Goal: Navigation & Orientation: Find specific page/section

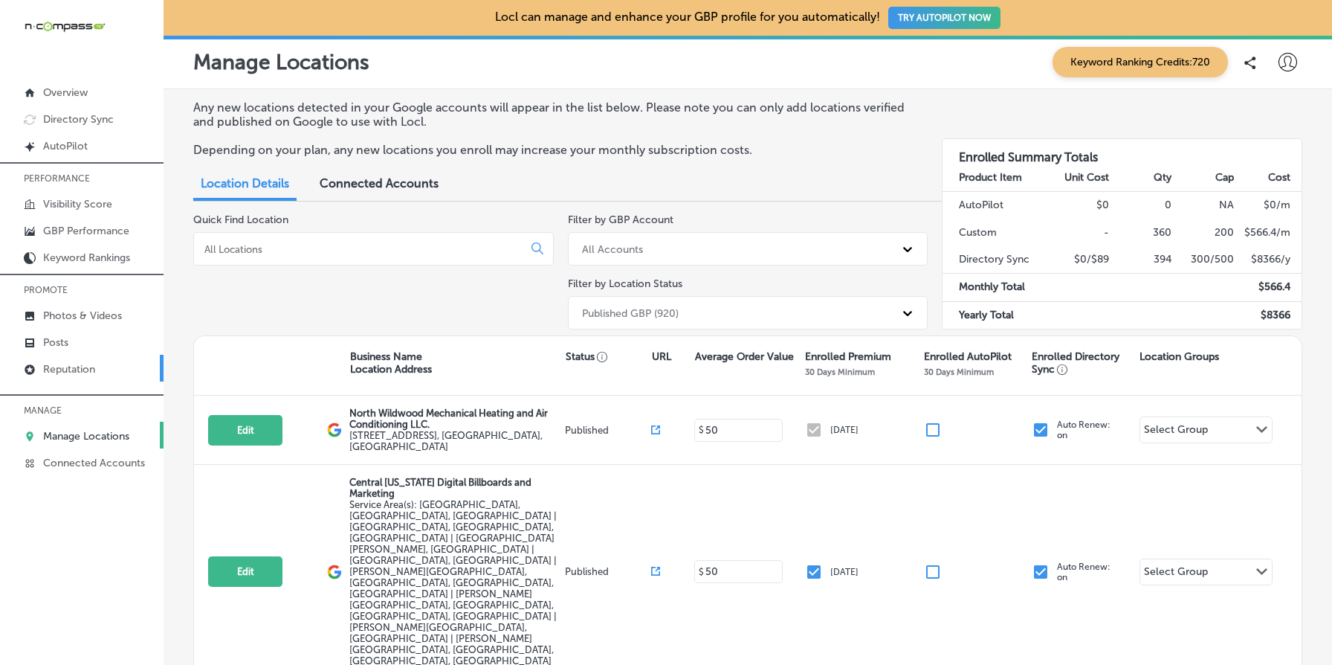
click at [87, 368] on p "Reputation" at bounding box center [69, 369] width 52 height 13
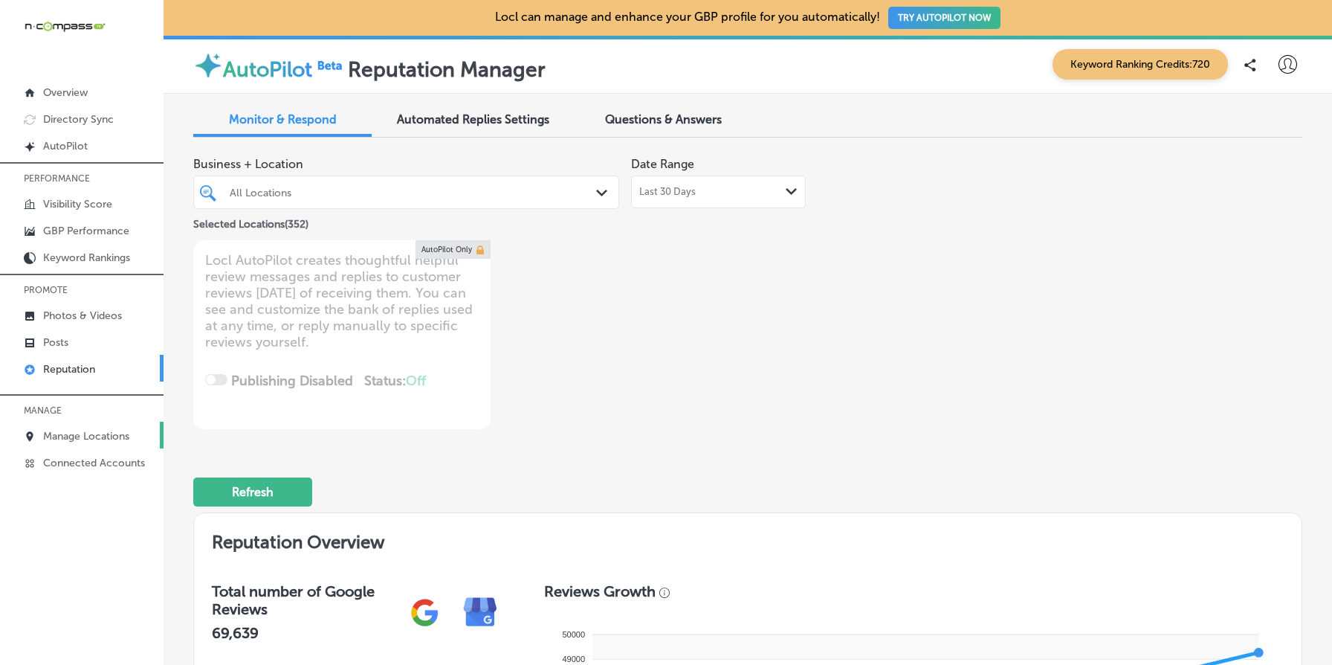
click at [106, 438] on p "Manage Locations" at bounding box center [86, 436] width 86 height 13
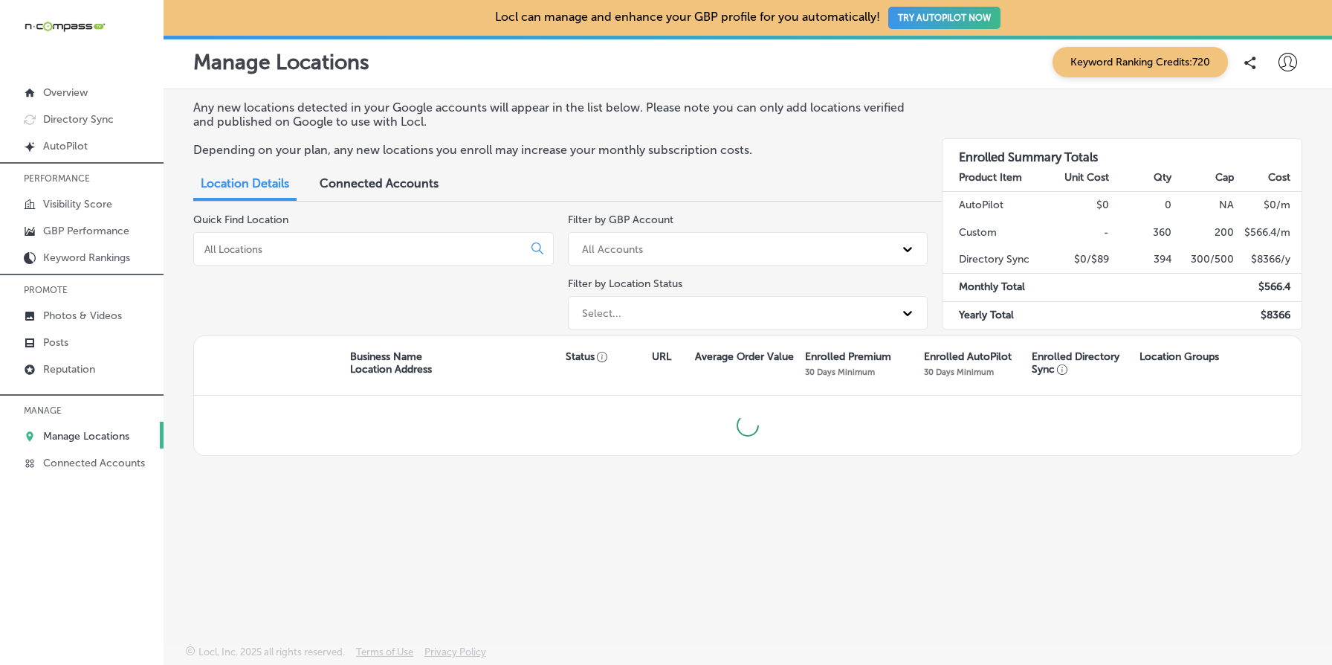
click at [633, 304] on div "Select..." at bounding box center [735, 312] width 320 height 25
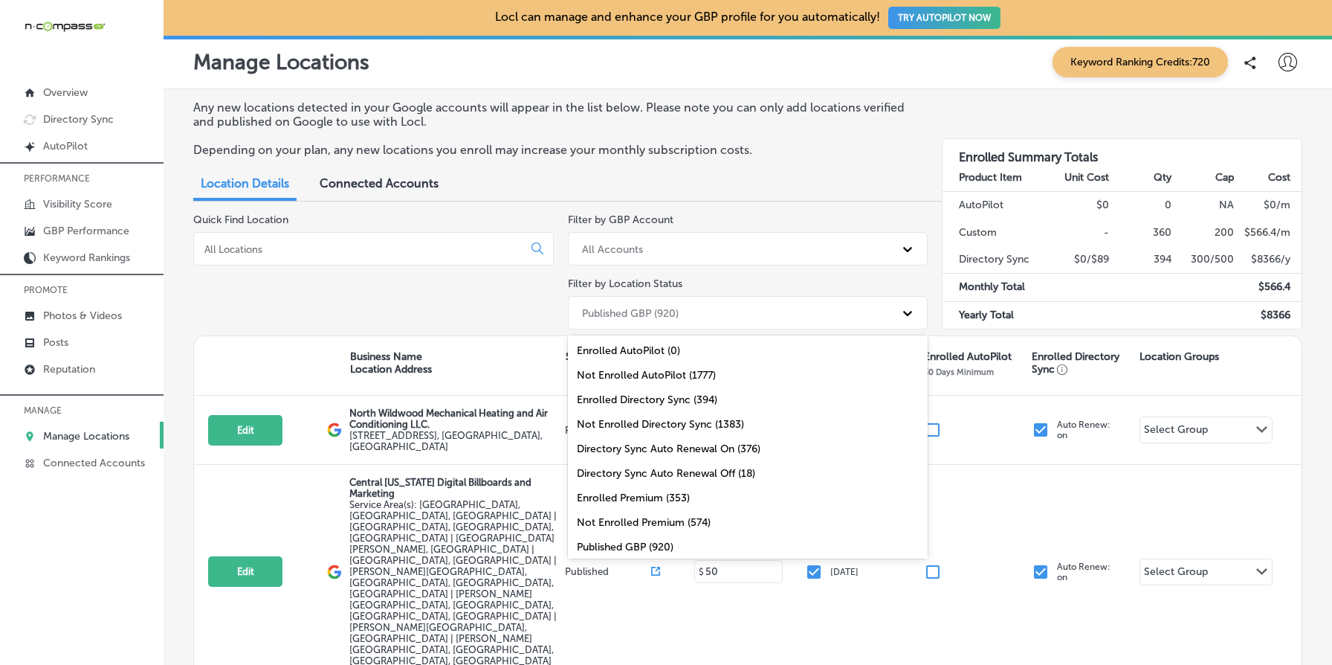
click at [462, 323] on div "Quick Find Location" at bounding box center [373, 274] width 361 height 122
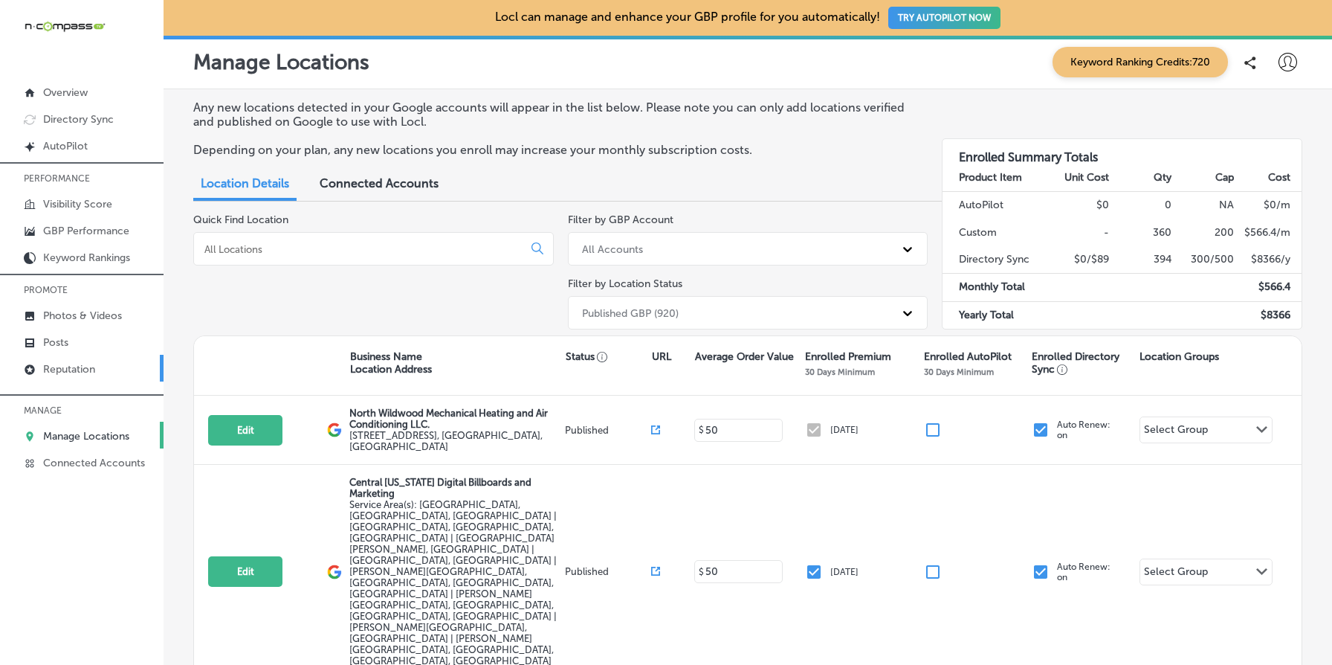
click at [102, 360] on link "Reputation" at bounding box center [82, 368] width 164 height 27
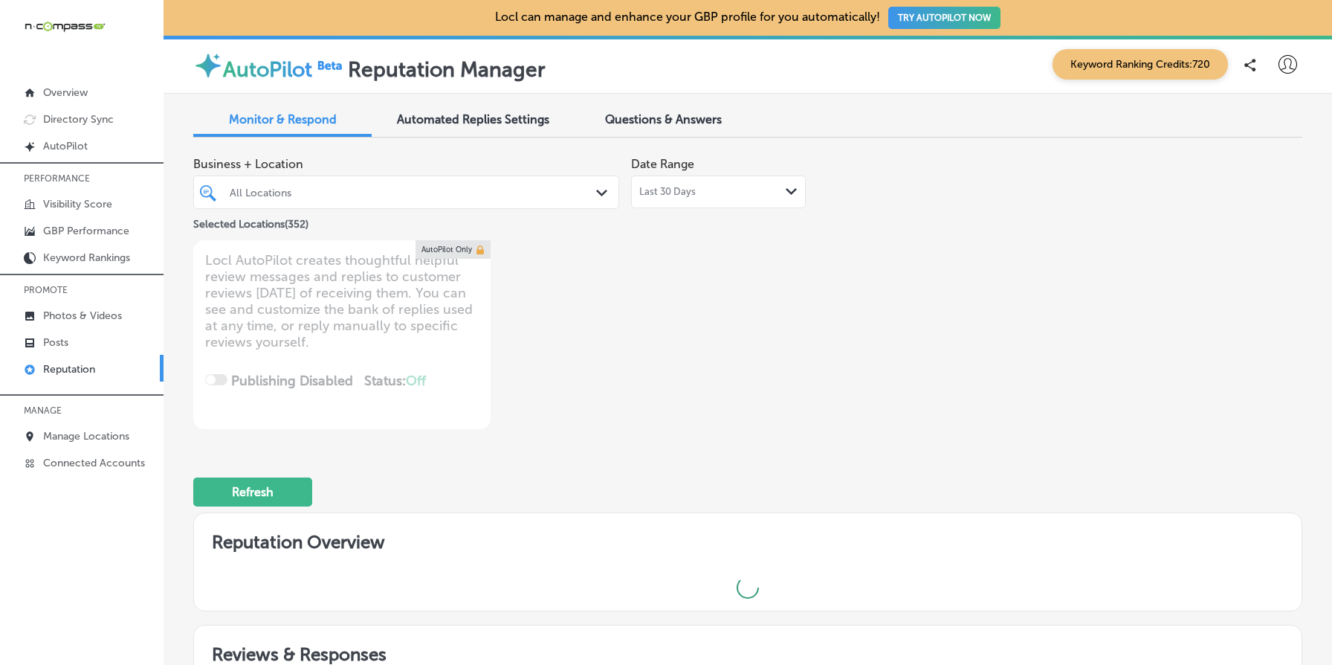
click at [552, 398] on div "Business + Location All Locations Path Created with Sketch. Selected Locations …" at bounding box center [525, 289] width 665 height 280
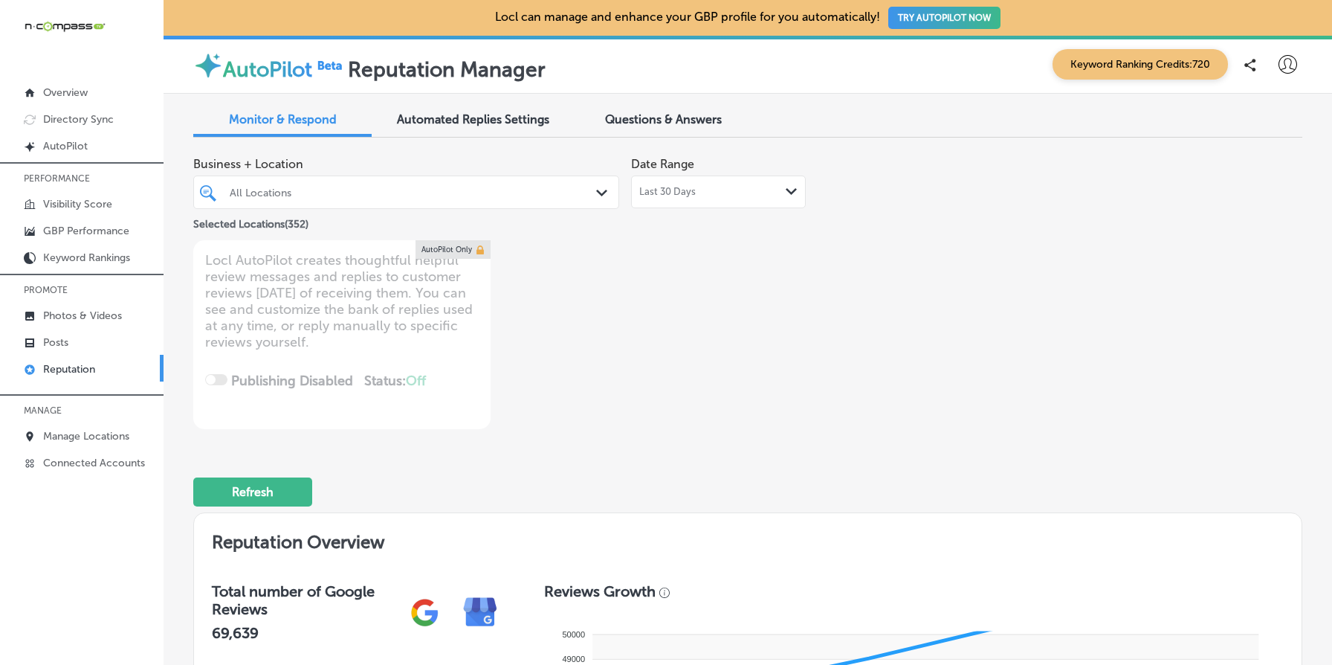
type textarea "x"
click at [94, 426] on link "Manage Locations" at bounding box center [82, 435] width 164 height 27
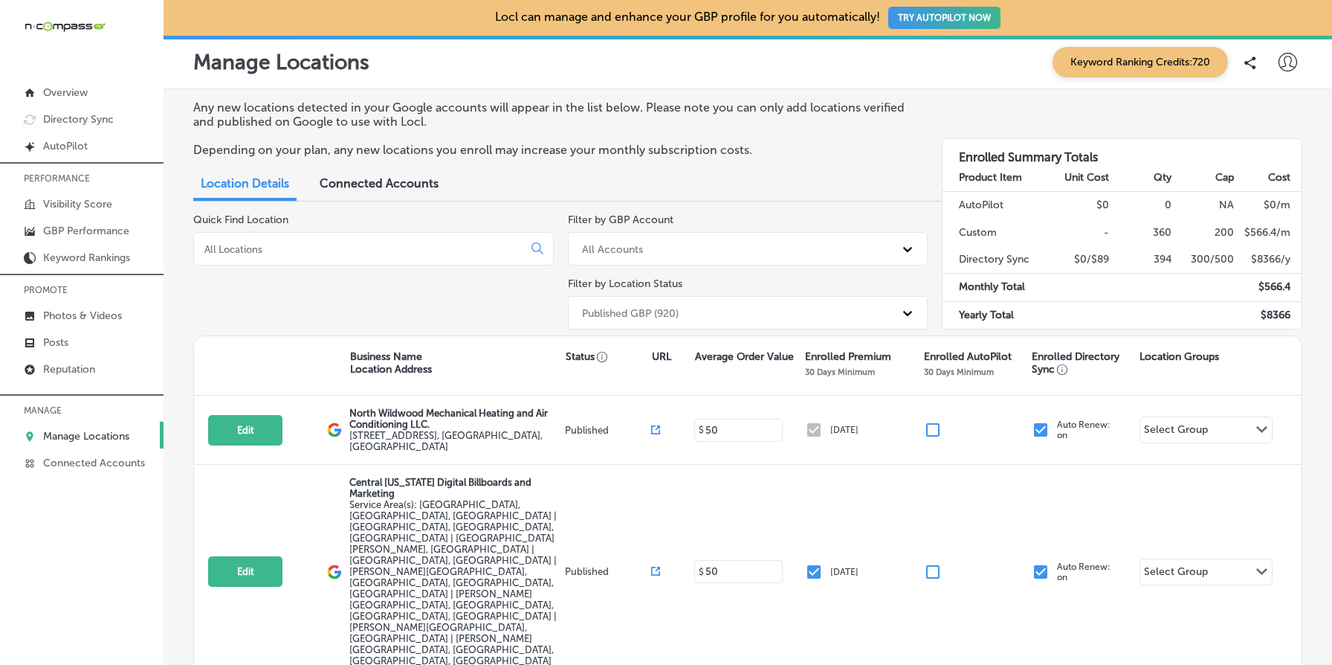
click at [668, 320] on div "Published GBP (920)" at bounding box center [735, 312] width 320 height 25
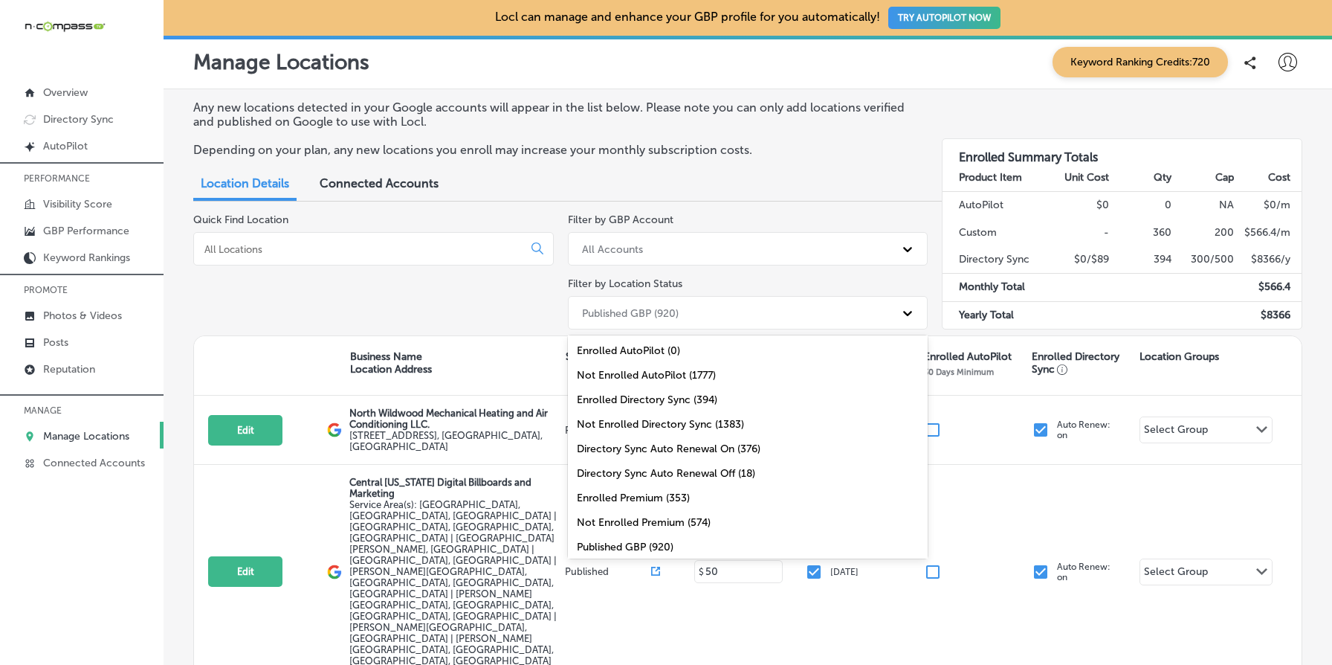
click at [680, 488] on div "Enrolled Premium (353)" at bounding box center [748, 498] width 361 height 25
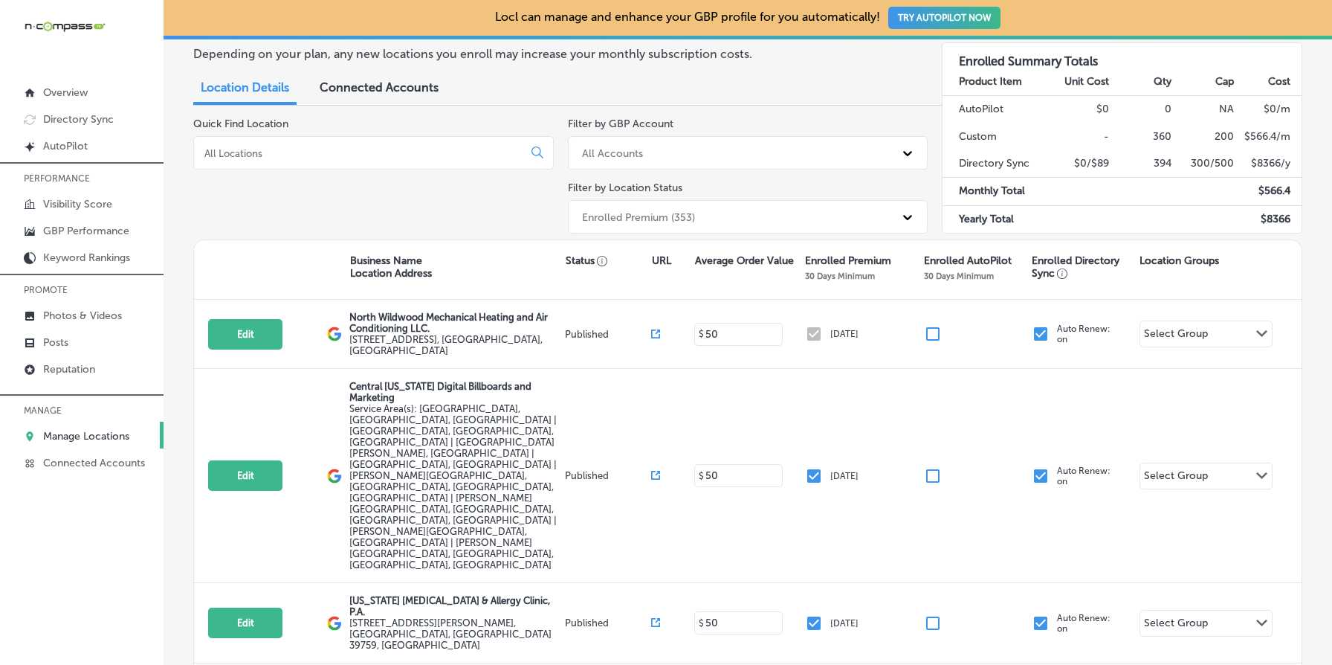
scroll to position [135, 0]
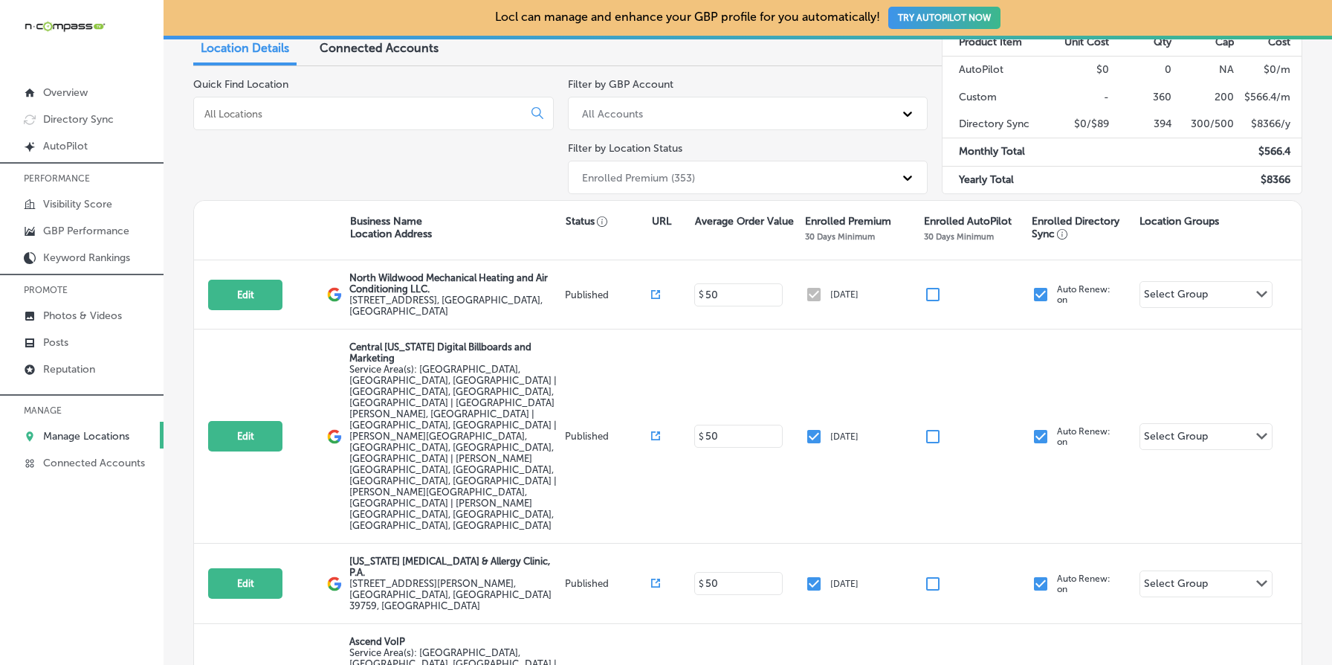
click at [427, 115] on input at bounding box center [361, 113] width 317 height 13
click at [648, 112] on div "All Accounts" at bounding box center [735, 113] width 320 height 25
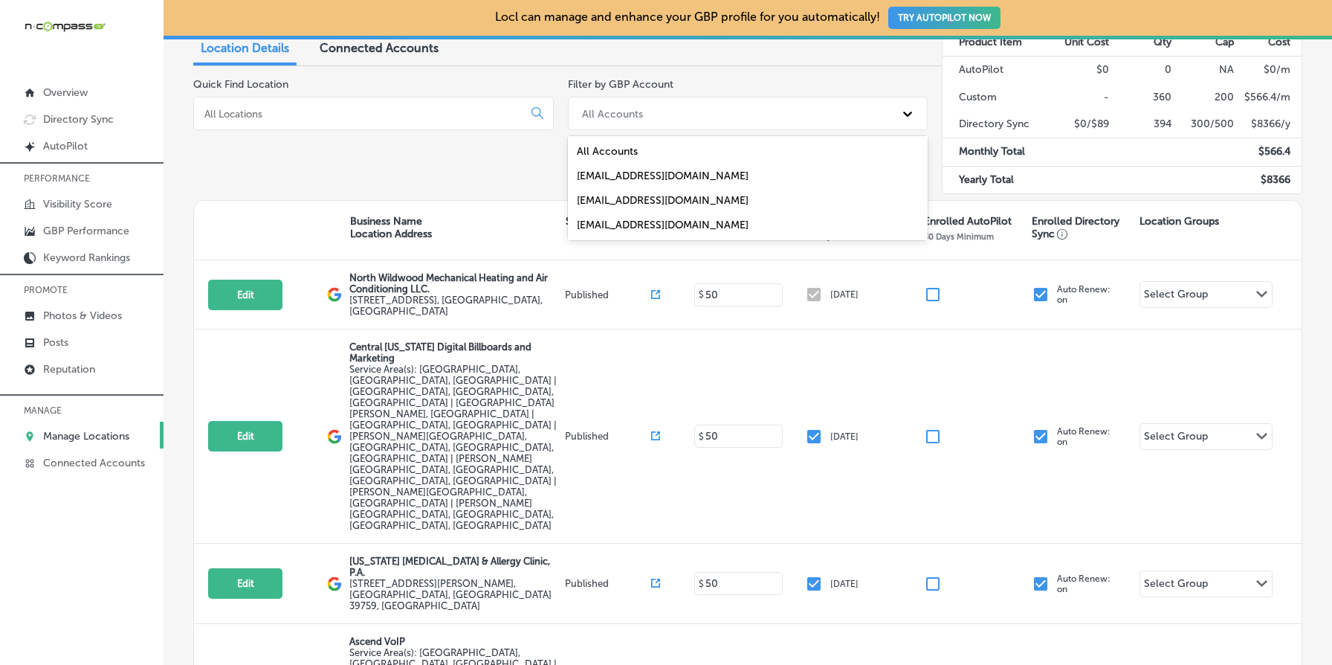
click at [480, 164] on div "Quick Find Location" at bounding box center [373, 139] width 361 height 122
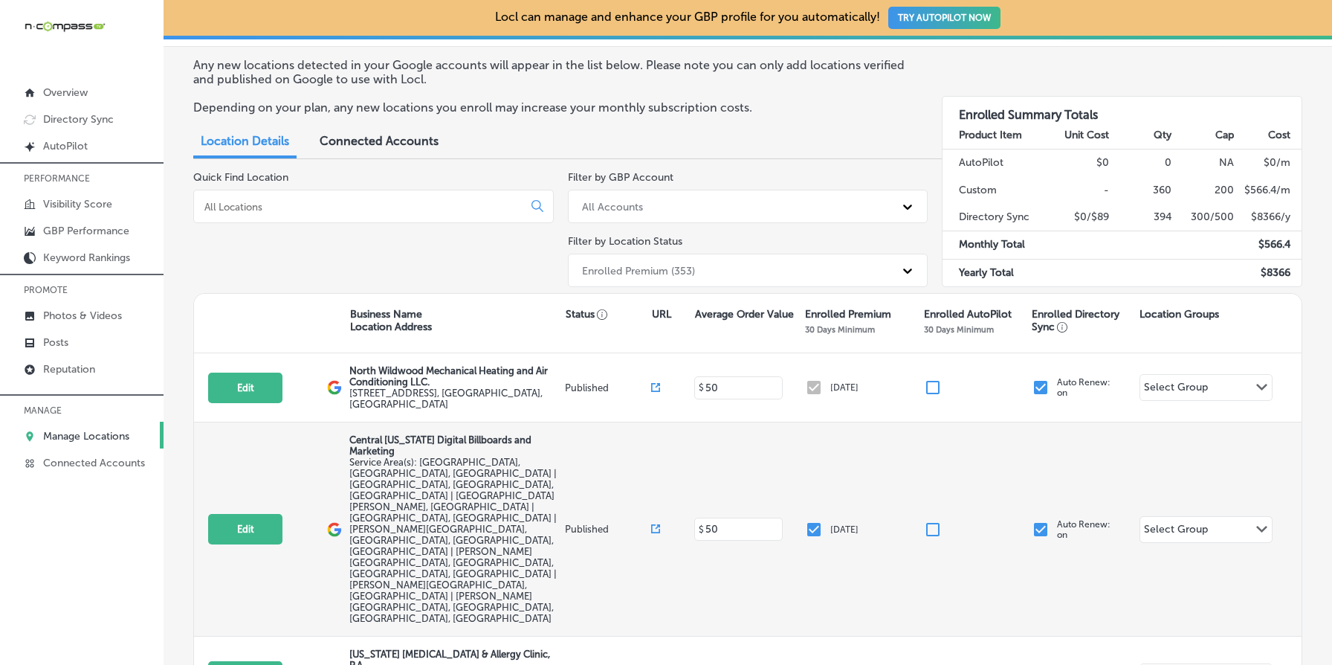
scroll to position [39, 0]
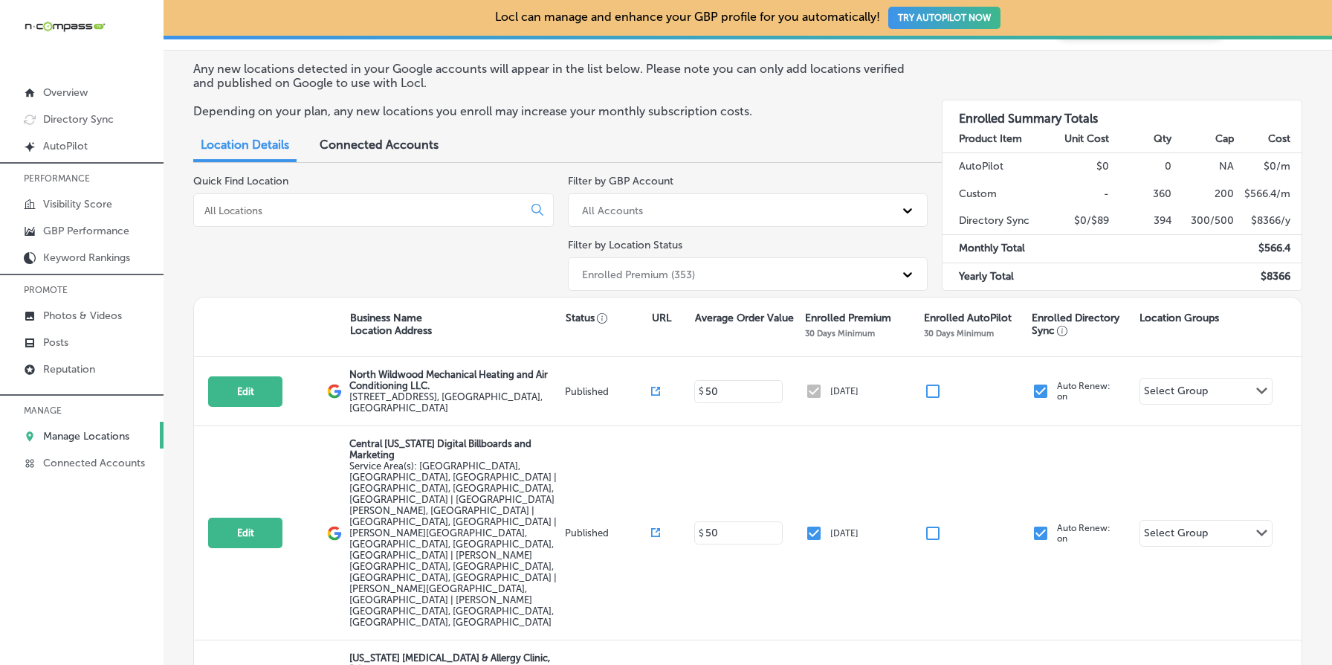
click at [722, 277] on div "Enrolled Premium (353)" at bounding box center [735, 274] width 320 height 25
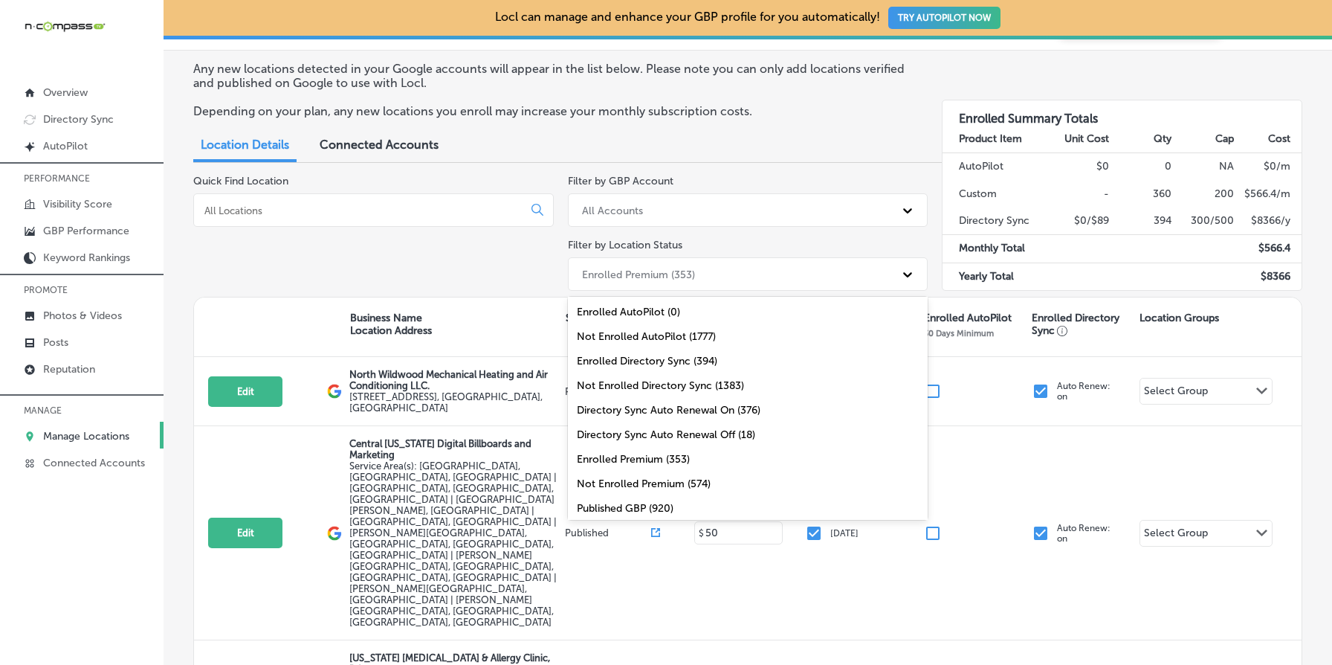
scroll to position [48, 0]
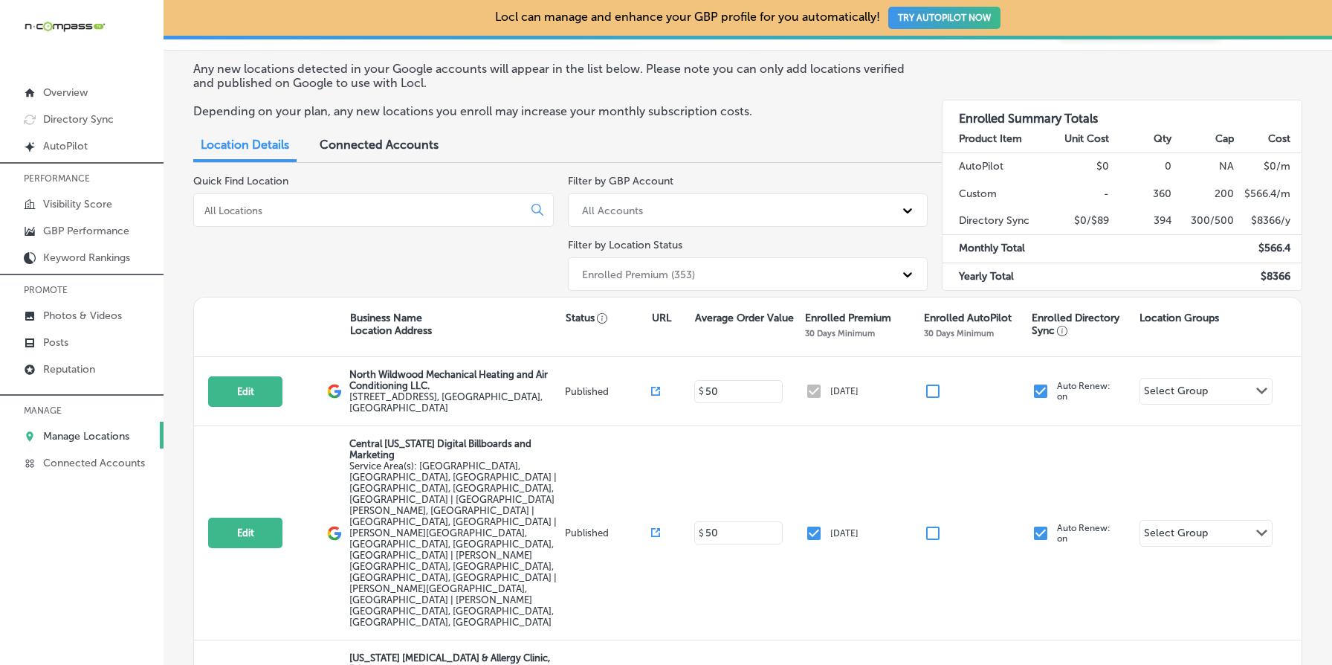
click at [441, 237] on div "Quick Find Location" at bounding box center [373, 236] width 361 height 122
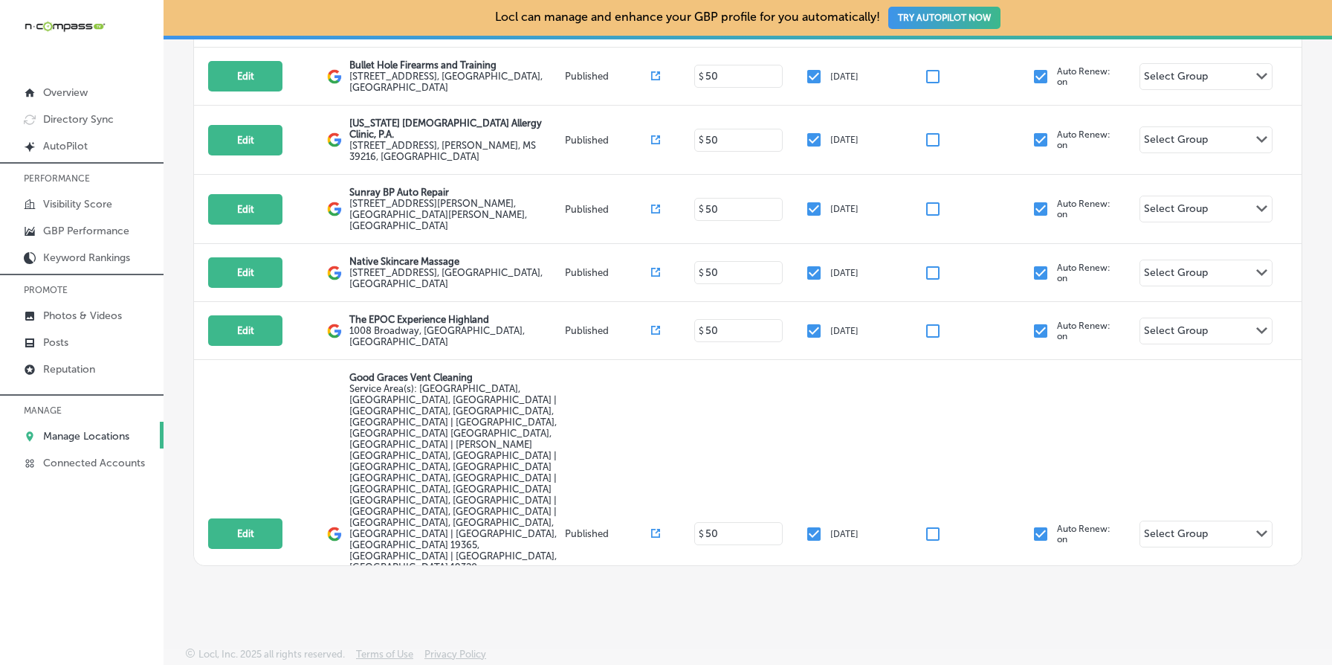
scroll to position [7790, 0]
